Goal: Use online tool/utility: Utilize a website feature to perform a specific function

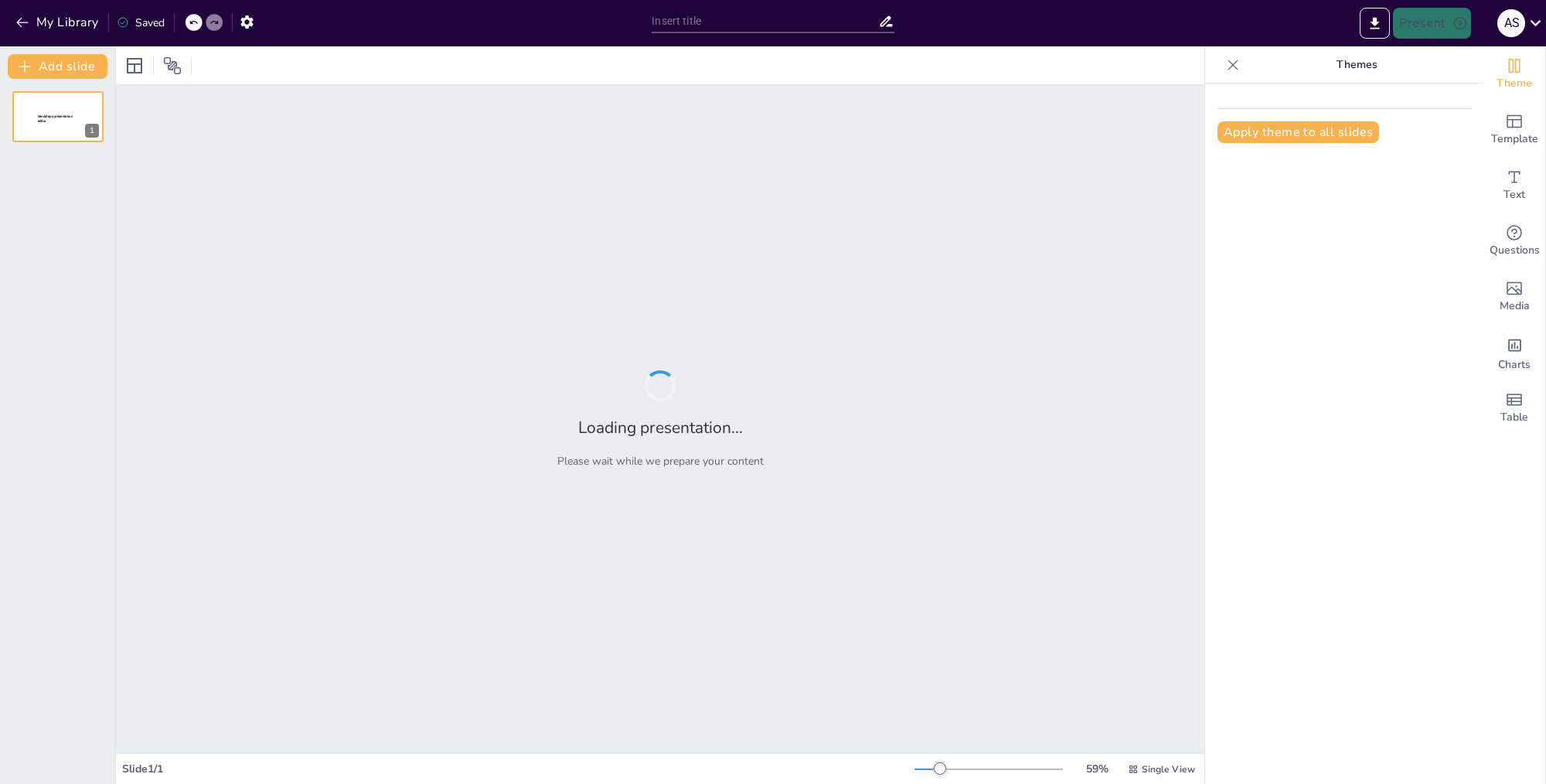
type input "Enhancing Project Efficiency through a Knowledge Base of Lessons Learned and Be…"
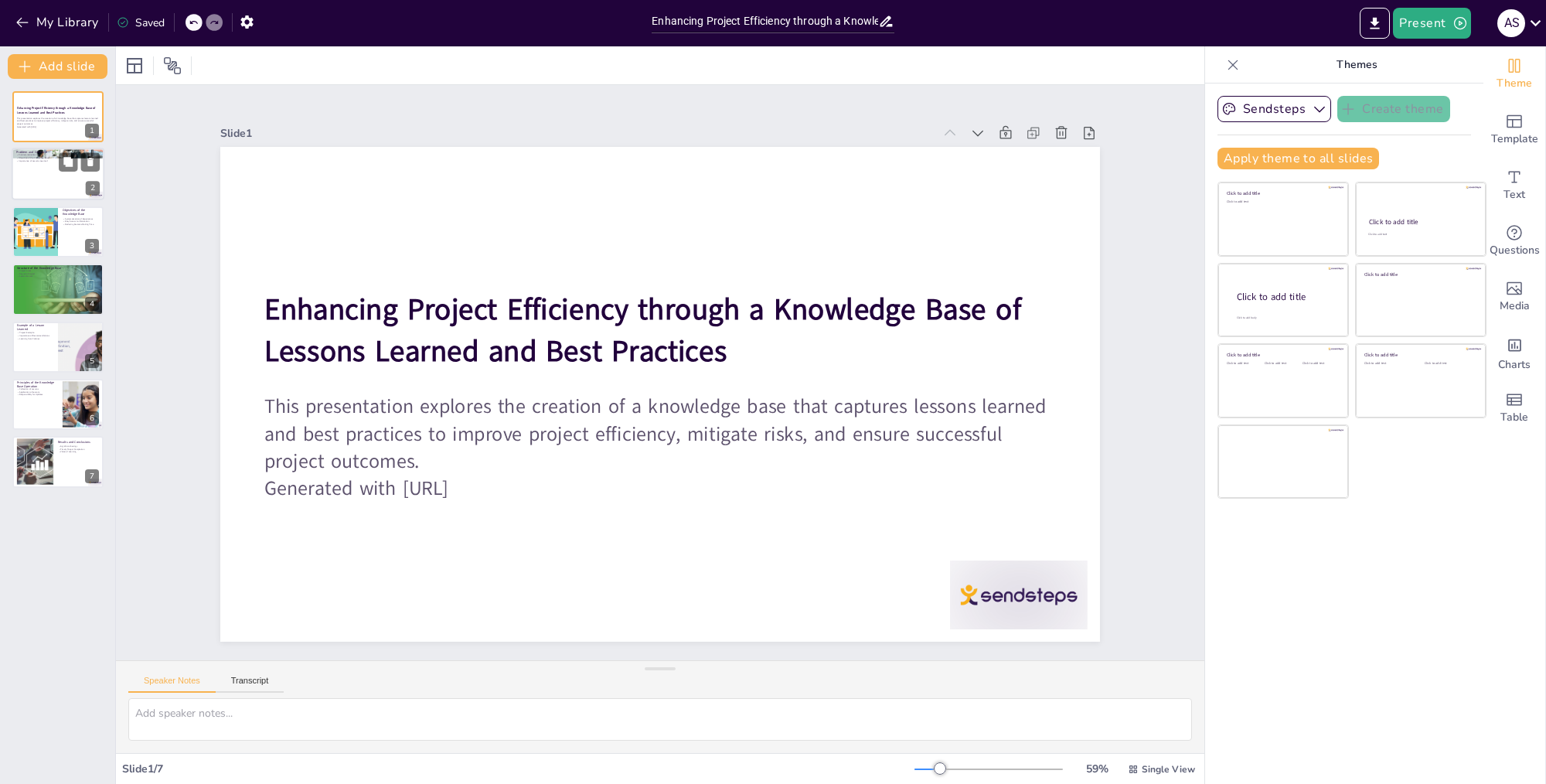
click at [73, 179] on div at bounding box center [58, 174] width 93 height 53
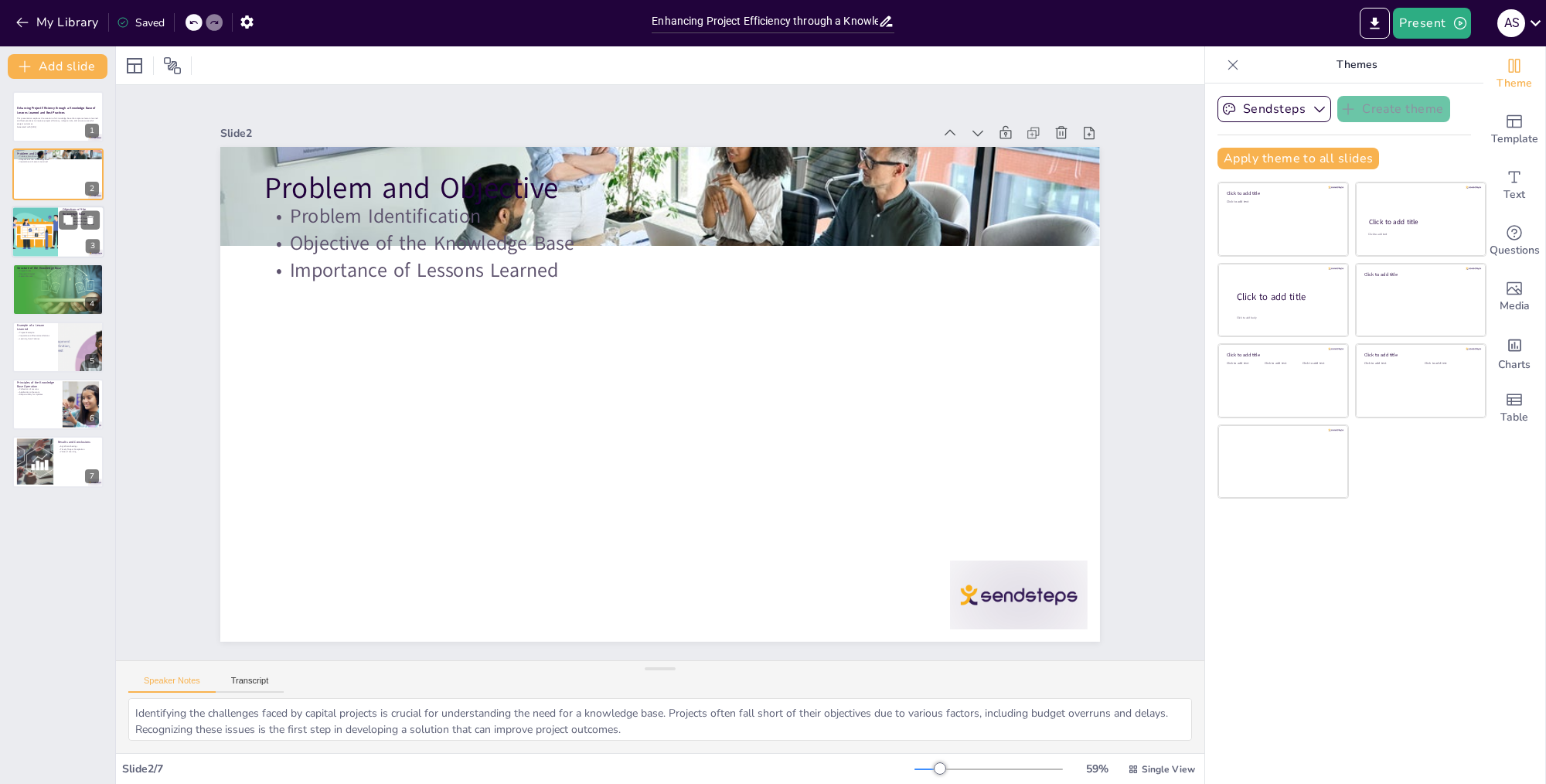
click at [60, 234] on div at bounding box center [58, 232] width 93 height 53
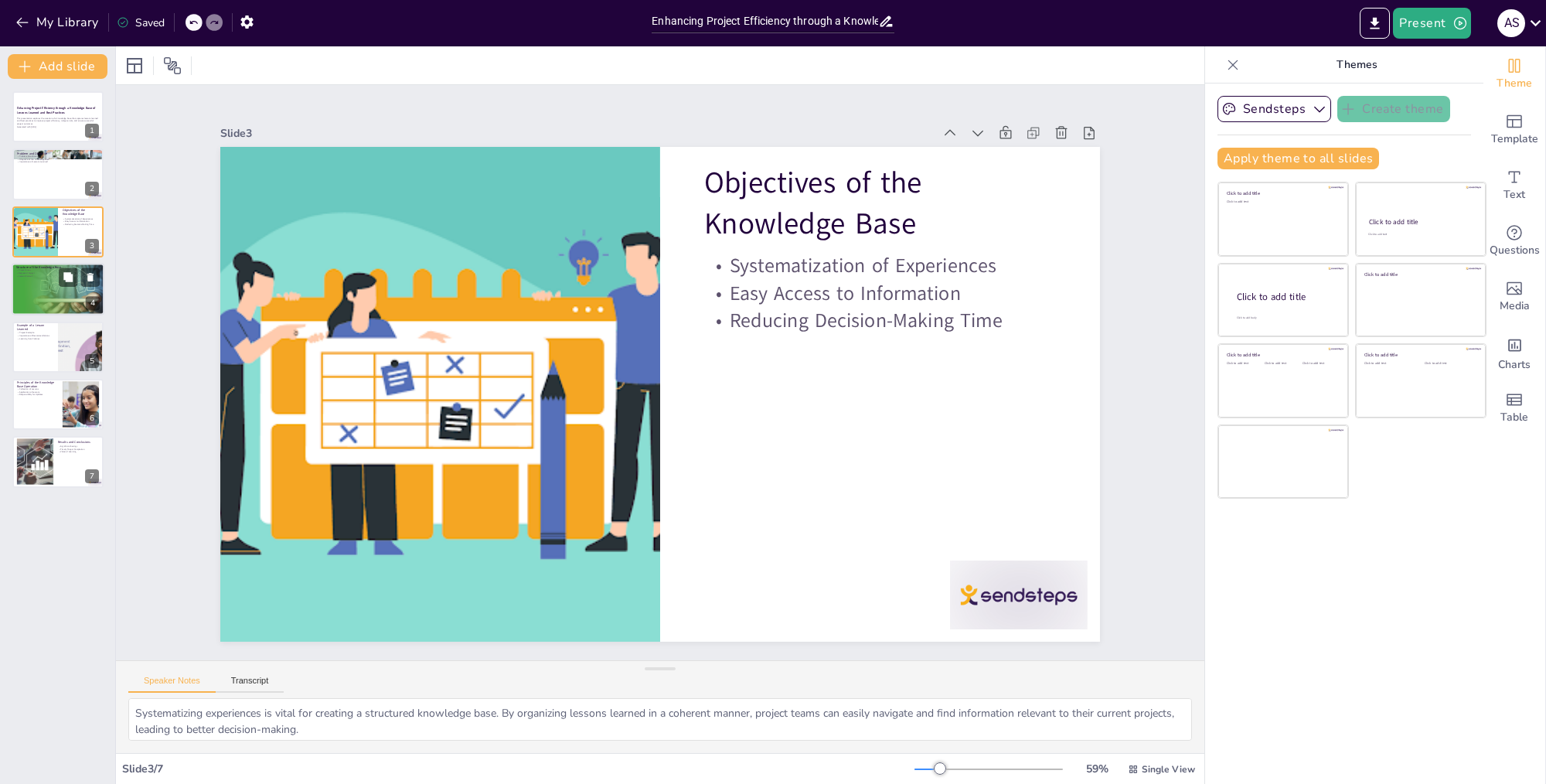
click at [83, 293] on div at bounding box center [58, 289] width 104 height 53
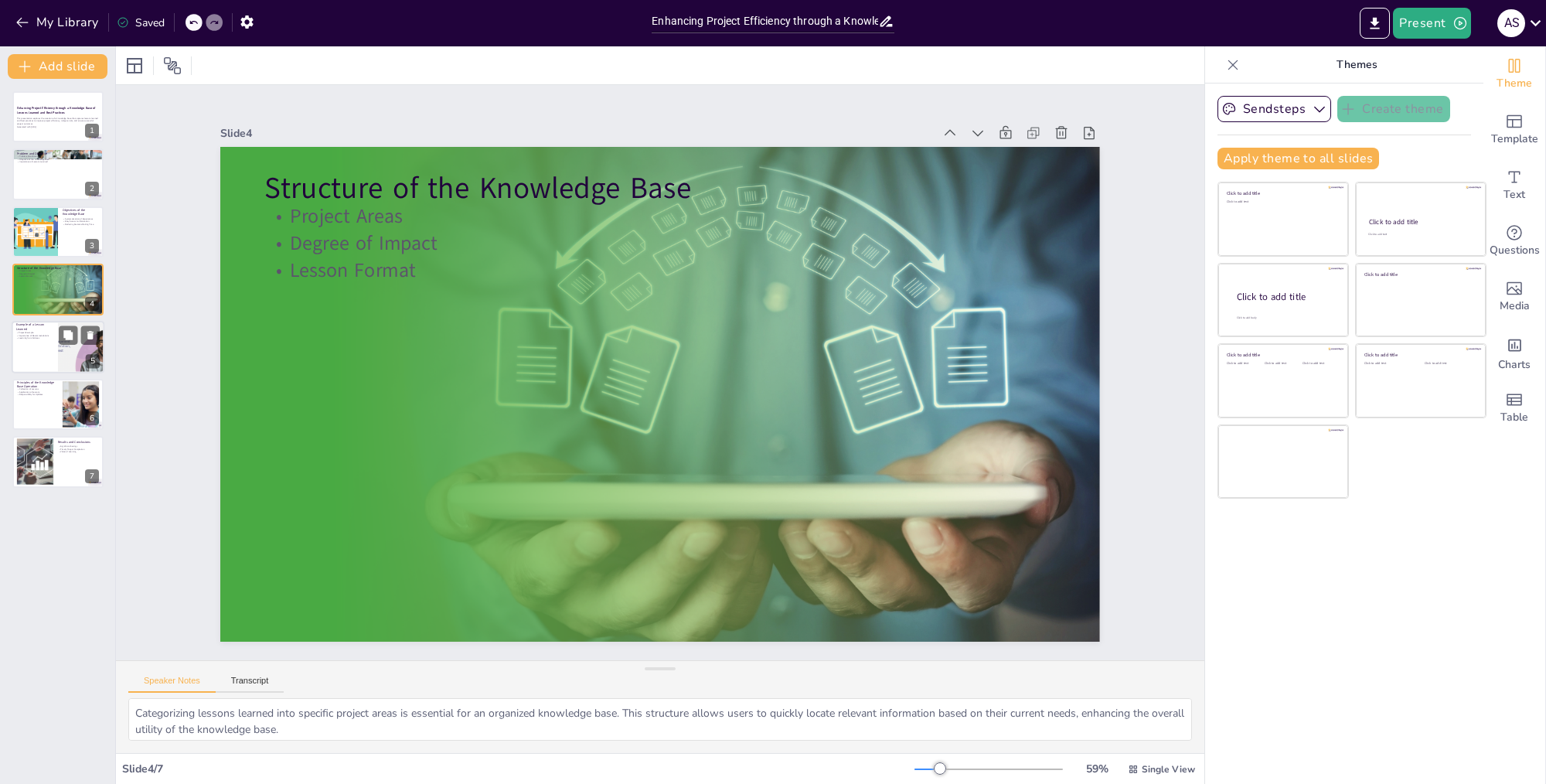
click at [53, 331] on div at bounding box center [58, 347] width 93 height 53
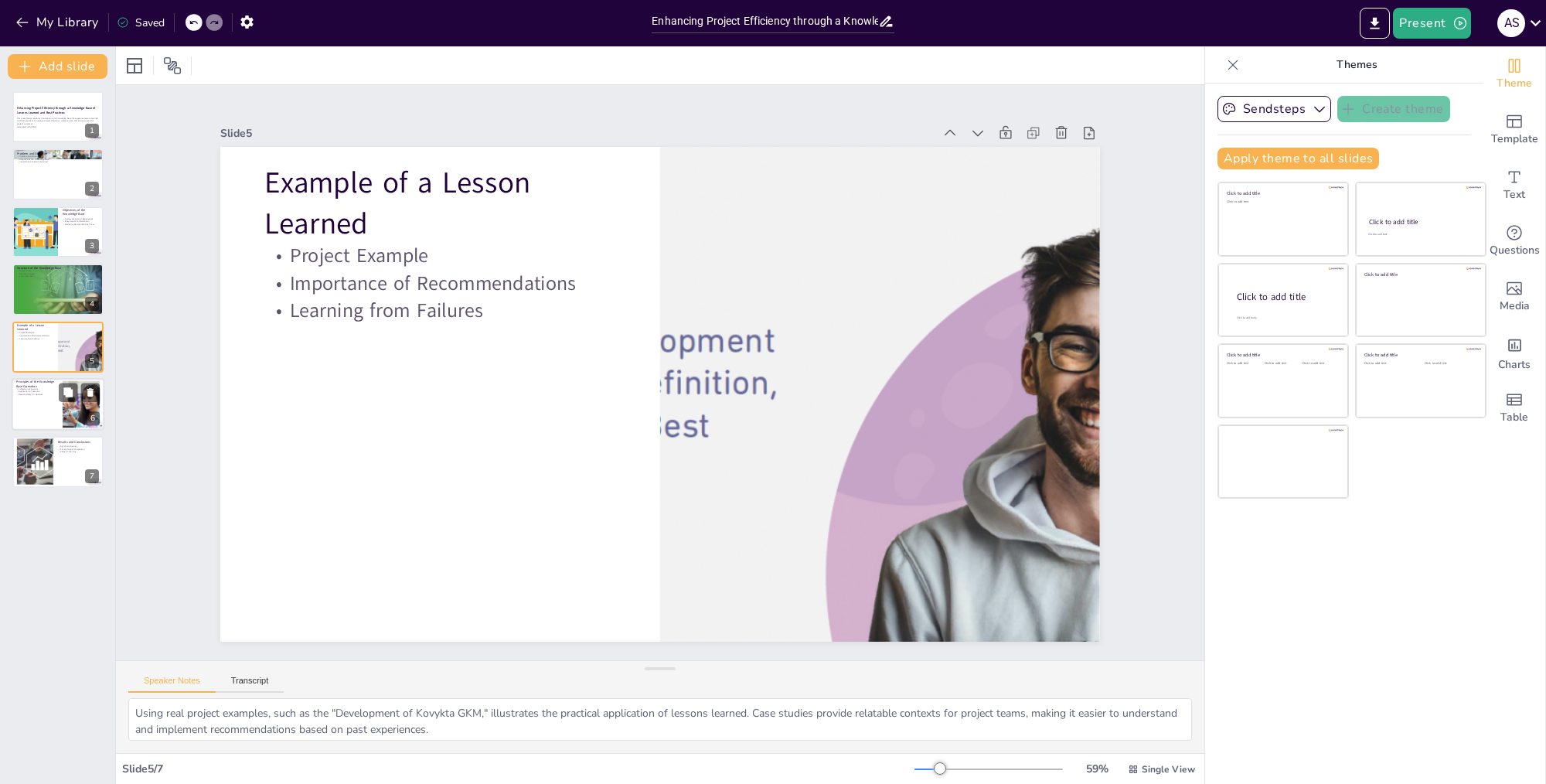
click at [67, 404] on div at bounding box center [81, 404] width 90 height 47
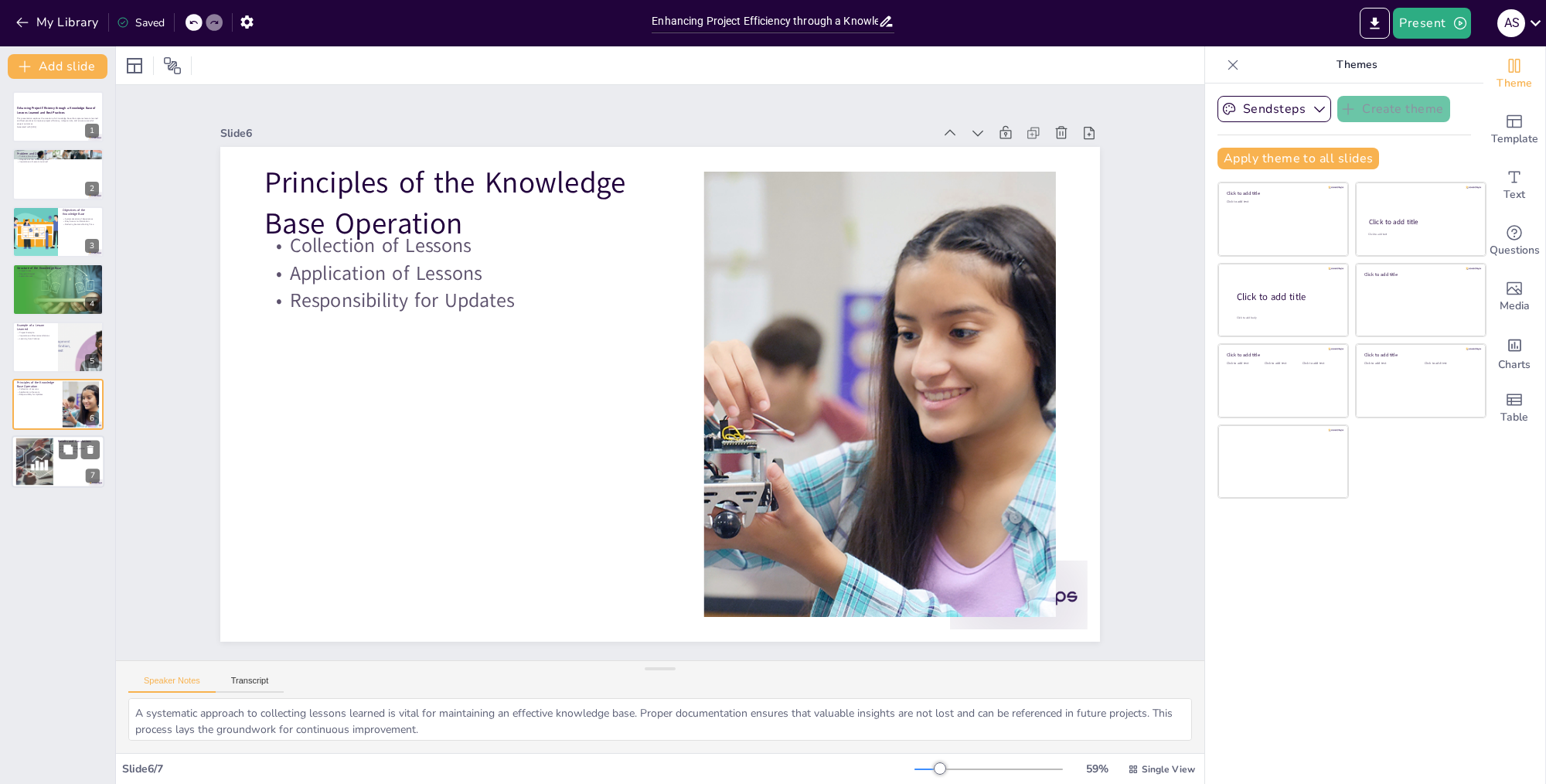
click at [52, 451] on div at bounding box center [35, 462] width 91 height 47
type textarea "Highlighting the significant savings achieved through the implementation of the…"
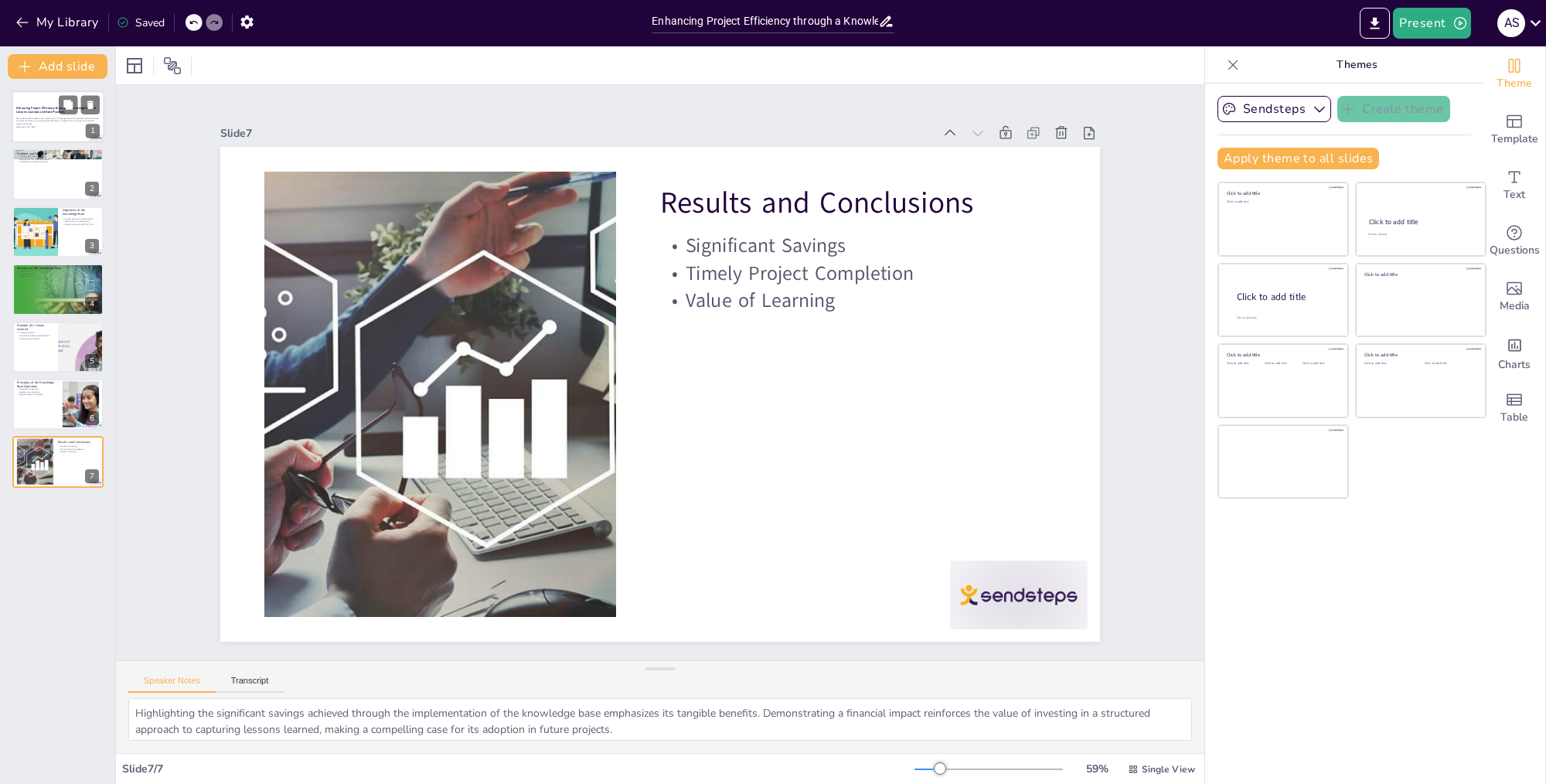
click at [51, 121] on p "This presentation explores the creation of a knowledge base that captures lesso…" at bounding box center [58, 121] width 83 height 8
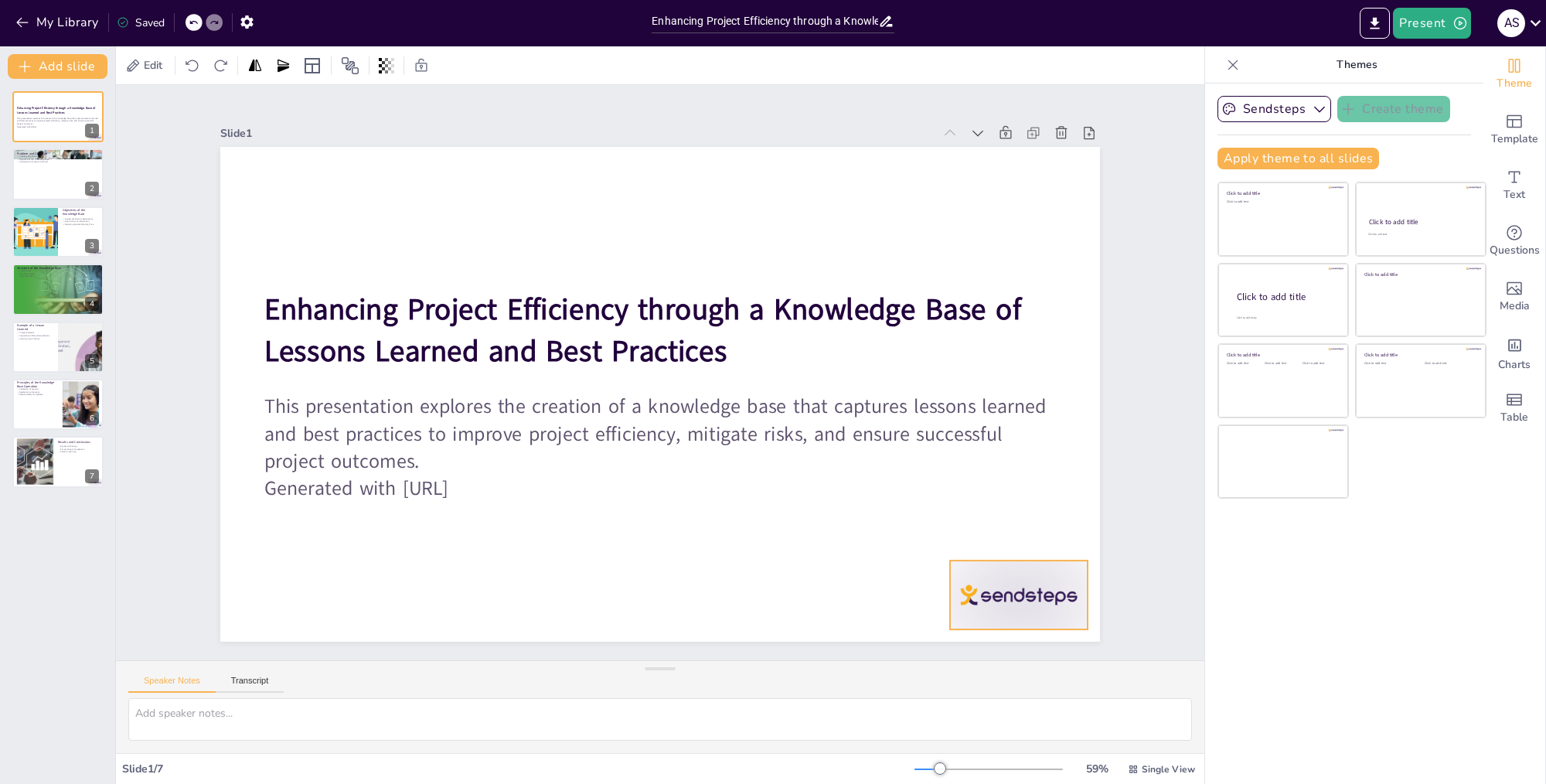
click at [464, 104] on div at bounding box center [388, 49] width 152 height 108
